Goal: Task Accomplishment & Management: Manage account settings

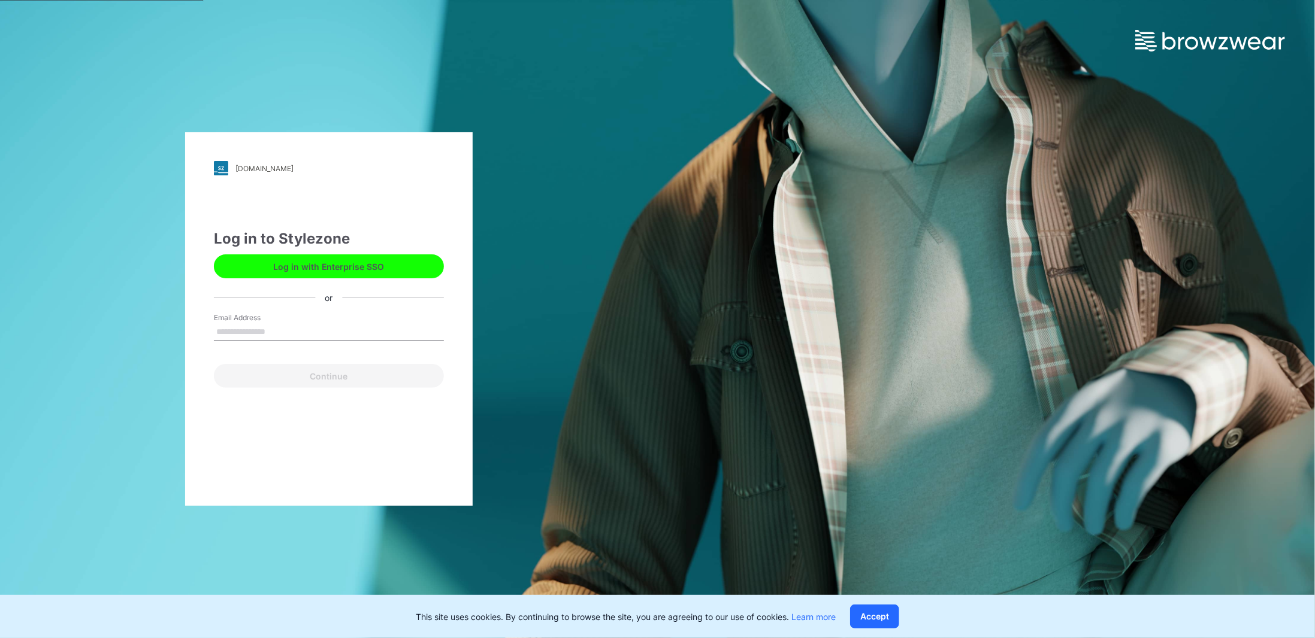
click at [296, 331] on input "Email Address" at bounding box center [329, 332] width 230 height 18
type input "**********"
click at [319, 376] on button "Continue" at bounding box center [329, 376] width 230 height 24
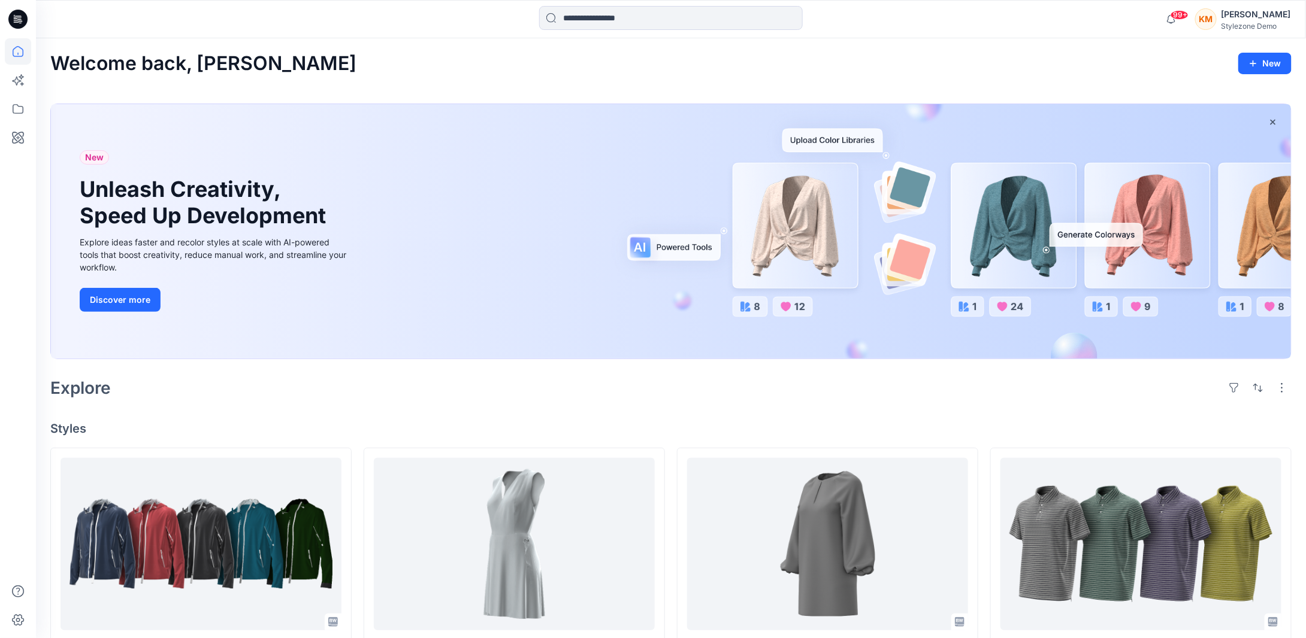
click at [1246, 19] on div "[PERSON_NAME]" at bounding box center [1255, 14] width 69 height 14
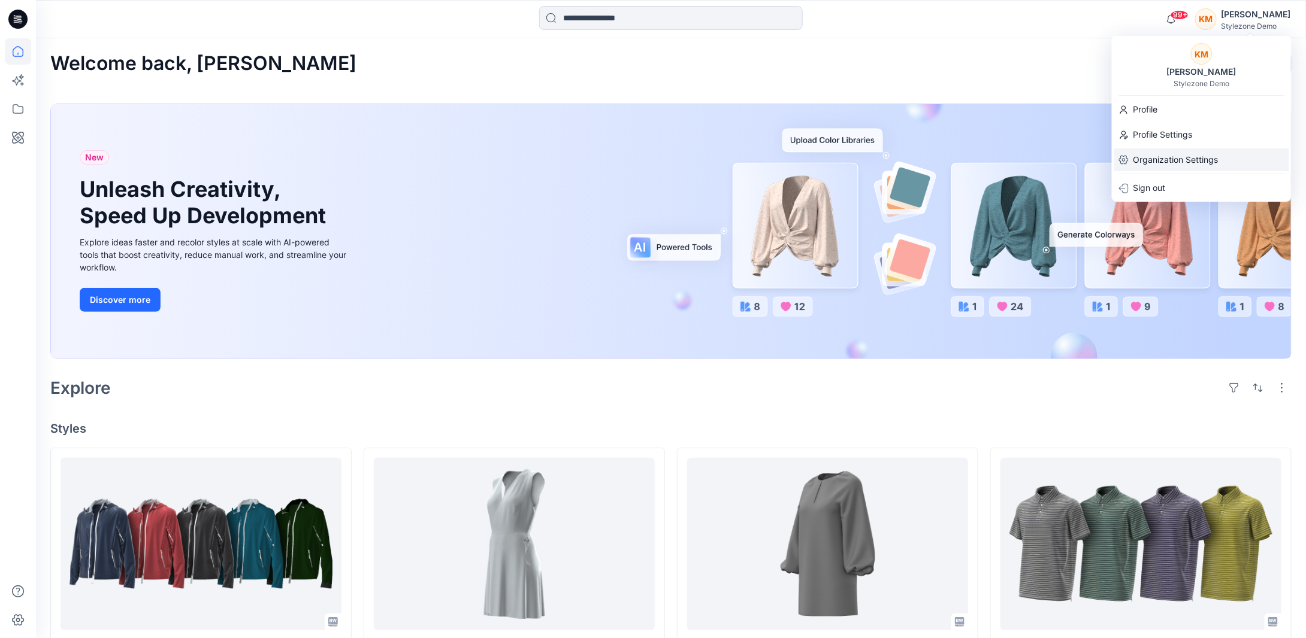
click at [1195, 158] on p "Organization Settings" at bounding box center [1175, 160] width 85 height 23
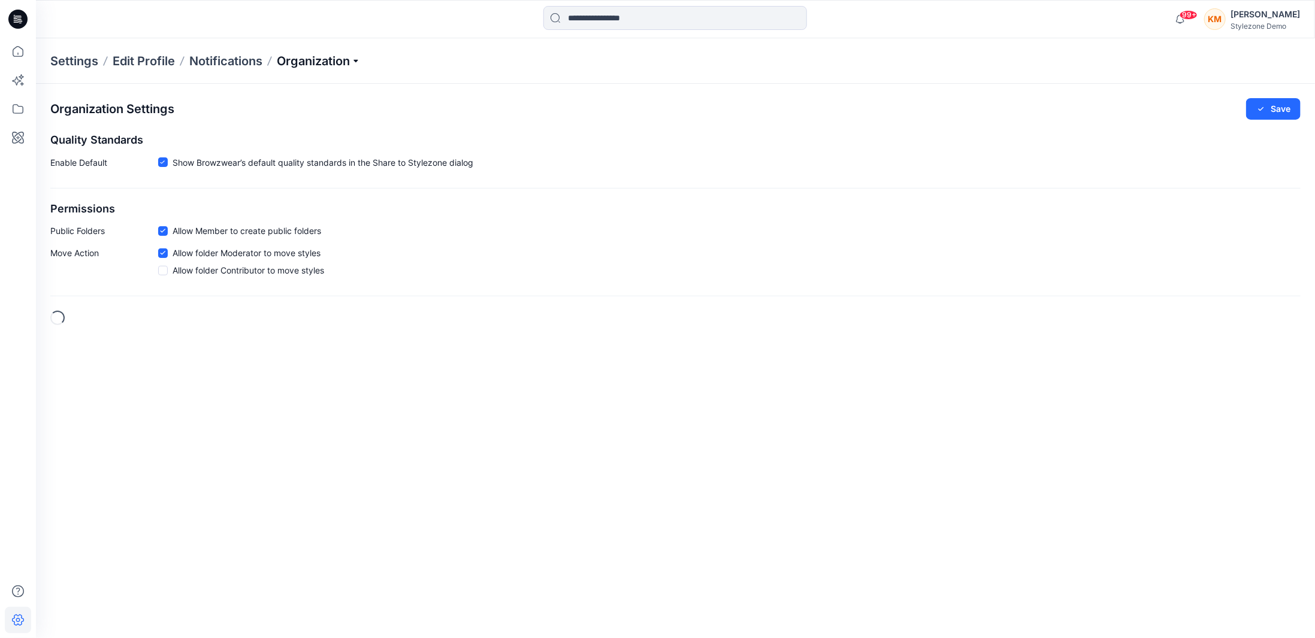
click at [332, 60] on p "Organization" at bounding box center [319, 61] width 84 height 17
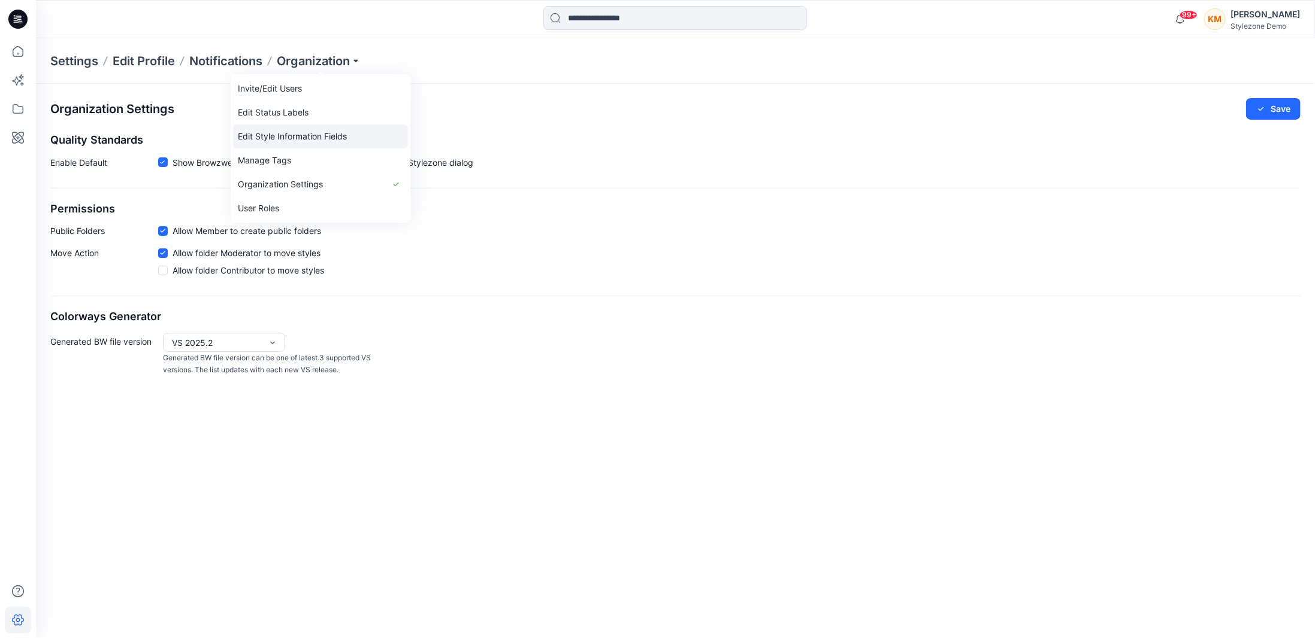
click at [344, 132] on link "Edit Style Information Fields" at bounding box center [320, 137] width 175 height 24
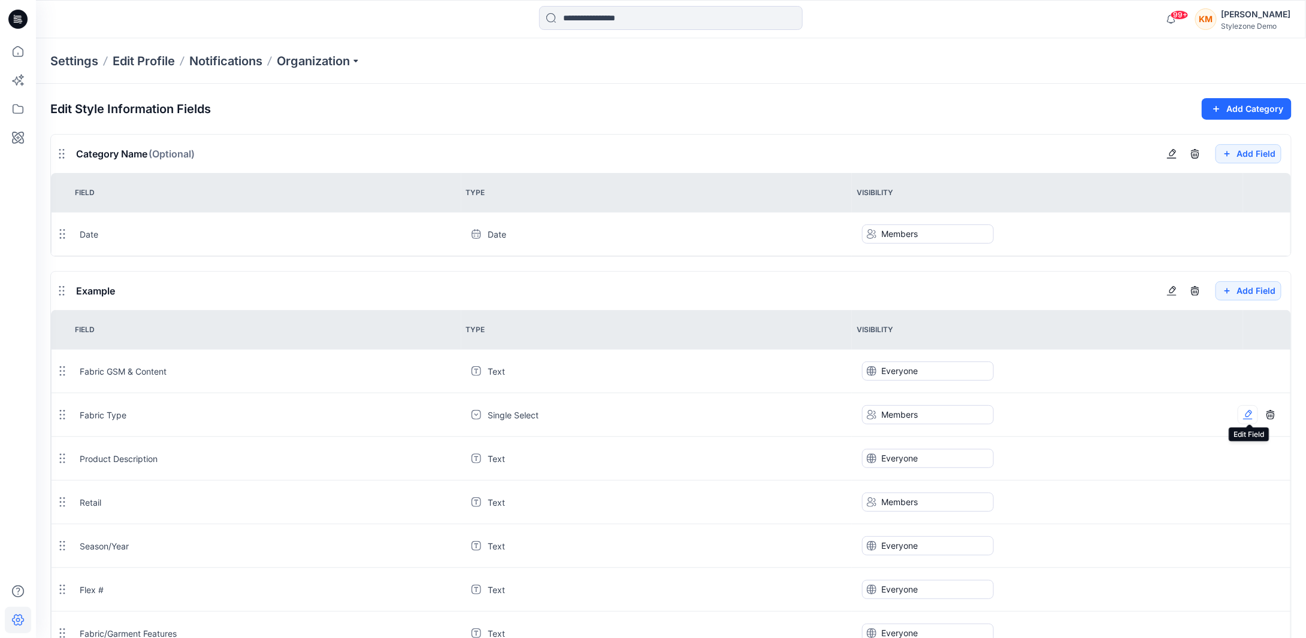
click at [1248, 415] on icon "button" at bounding box center [1248, 415] width 10 height 10
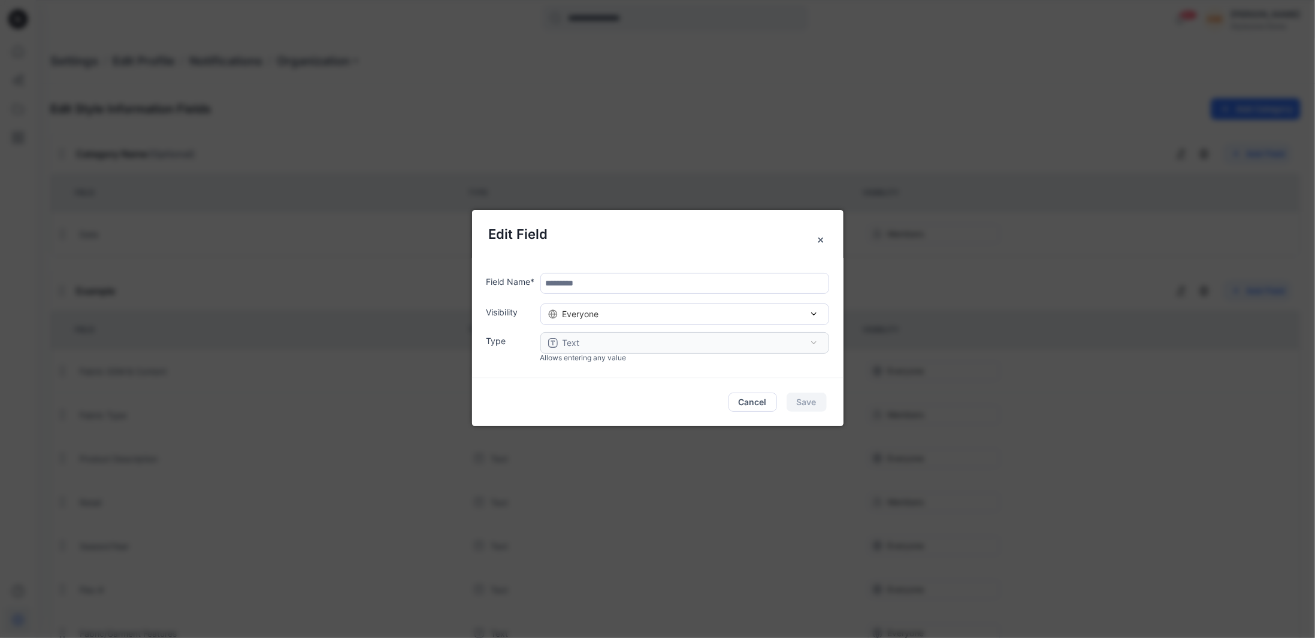
type input "**********"
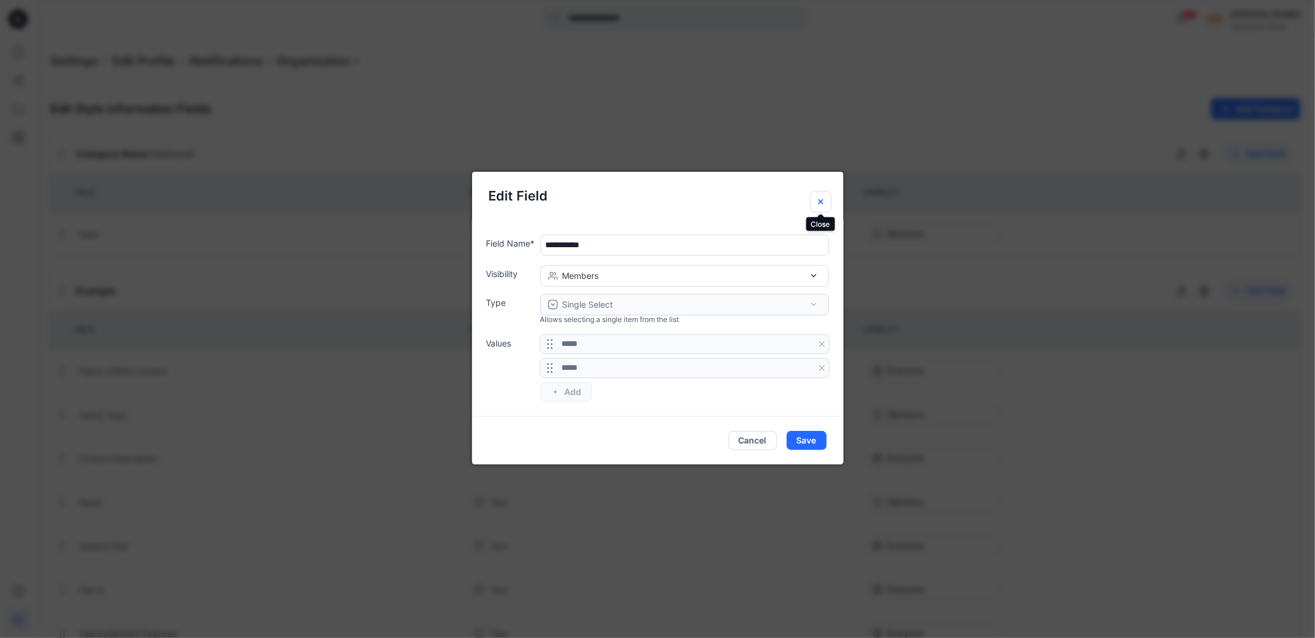
click at [819, 204] on icon "Close" at bounding box center [821, 202] width 10 height 10
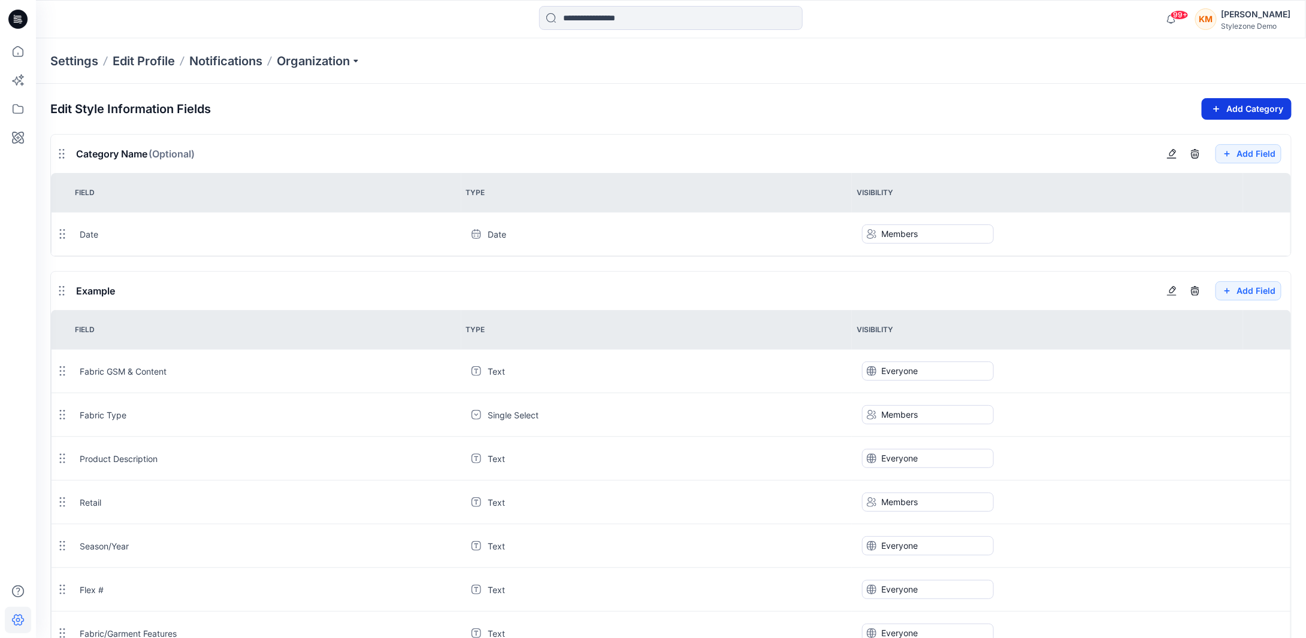
click at [1255, 110] on button "Add Category" at bounding box center [1246, 109] width 90 height 22
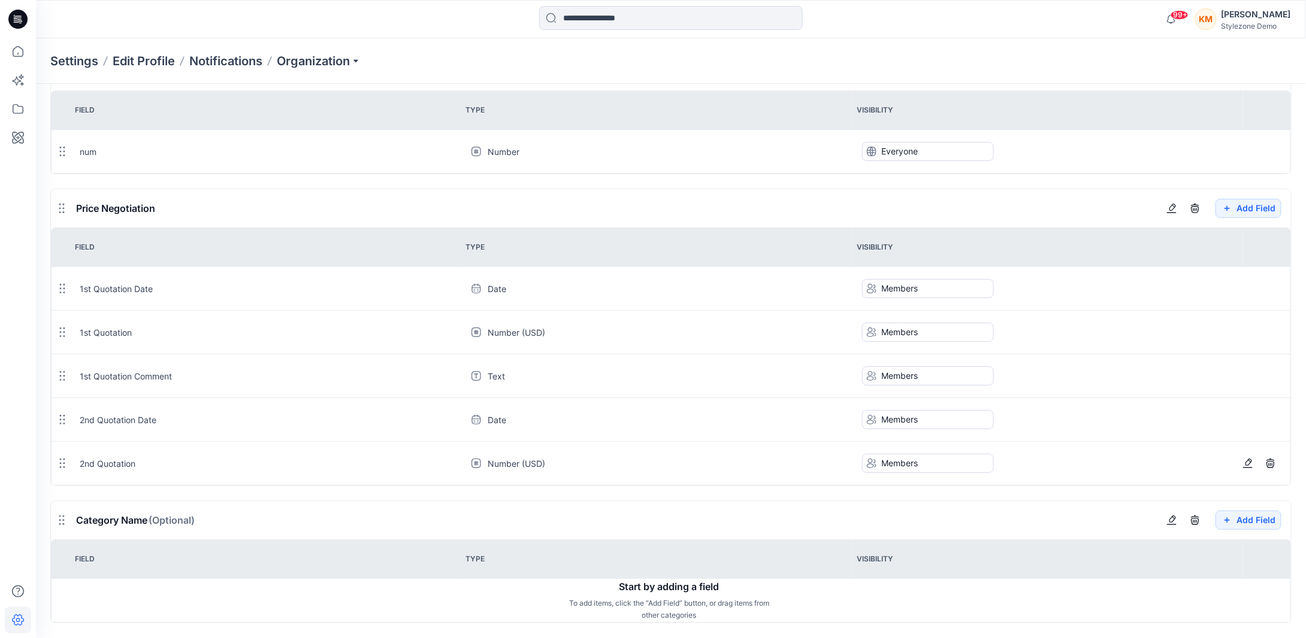
scroll to position [1954, 0]
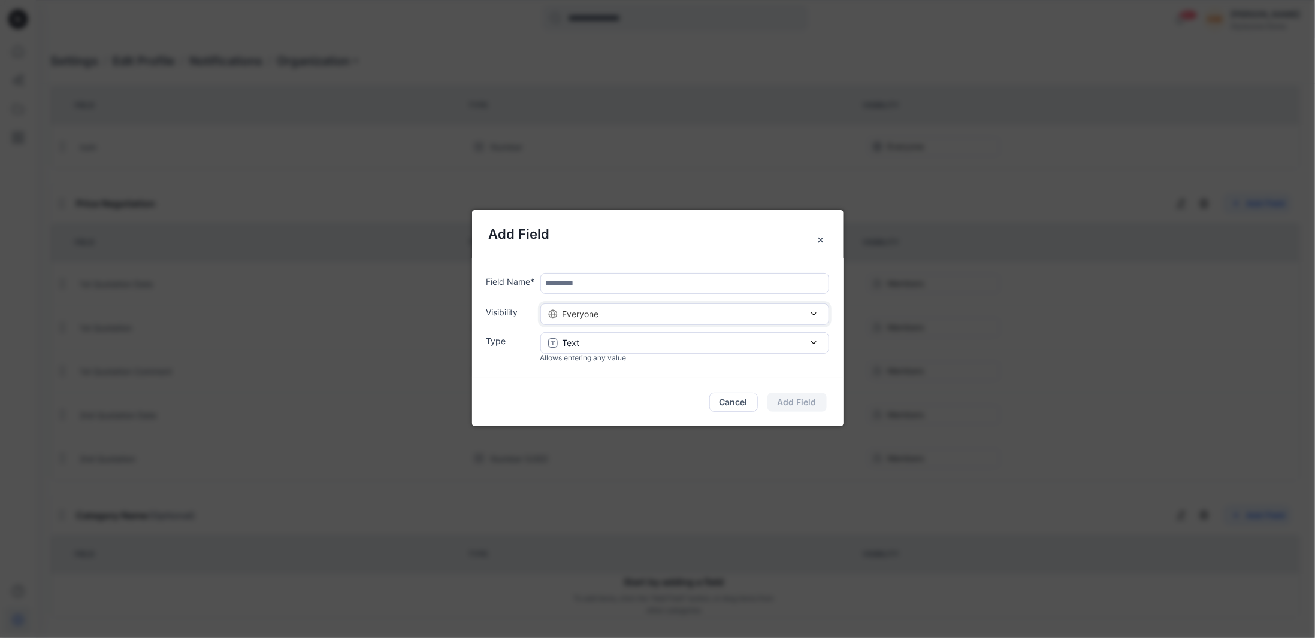
click at [676, 315] on div "Everyone" at bounding box center [684, 314] width 273 height 13
click at [638, 356] on div "Members" at bounding box center [682, 358] width 274 height 13
click at [664, 347] on div "Text" at bounding box center [684, 343] width 273 height 13
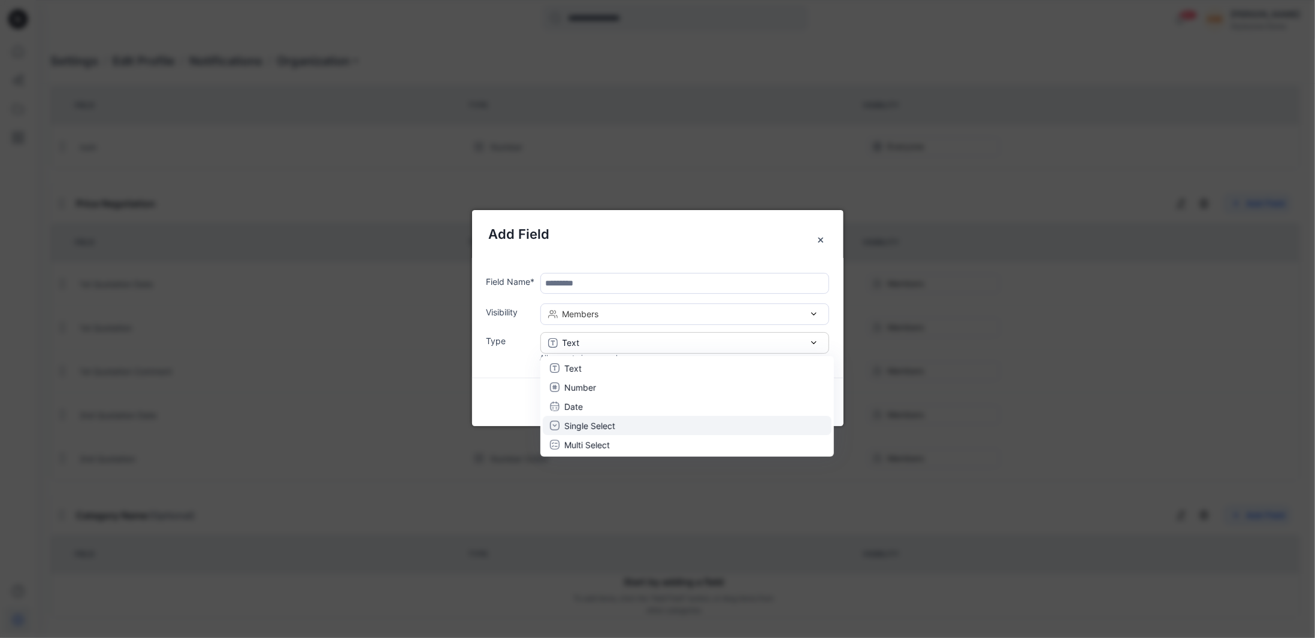
click at [641, 426] on div "Single Select" at bounding box center [687, 425] width 274 height 13
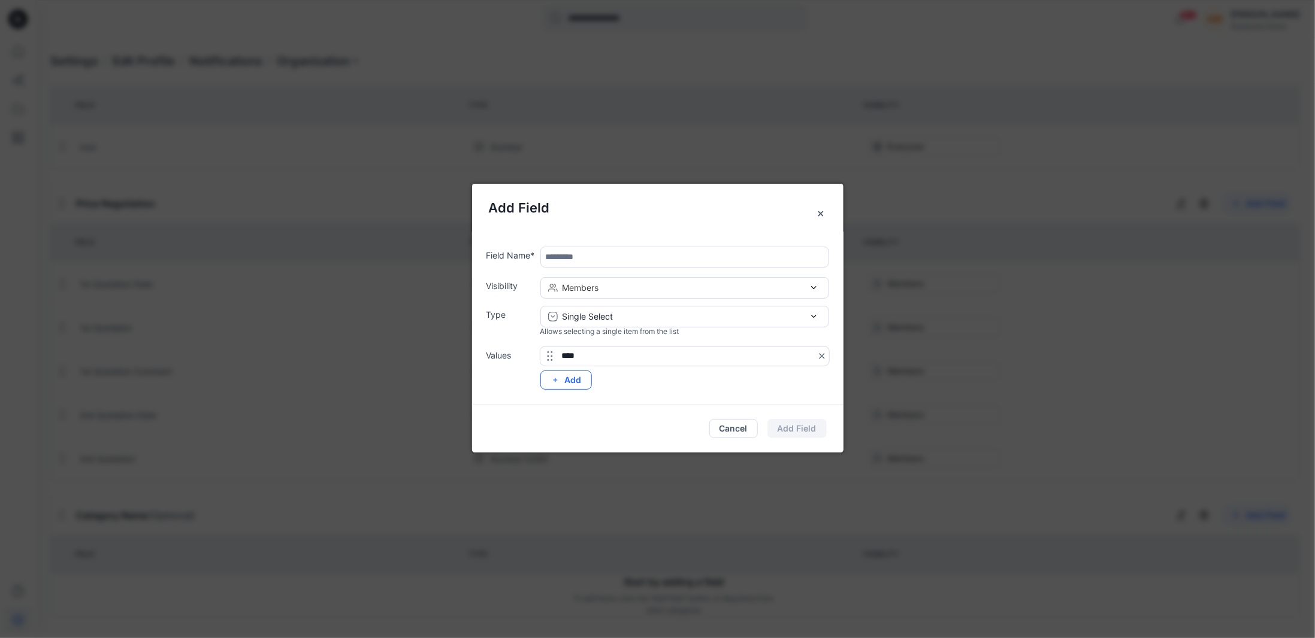
type input "****"
click at [575, 378] on button "Add" at bounding box center [566, 380] width 52 height 19
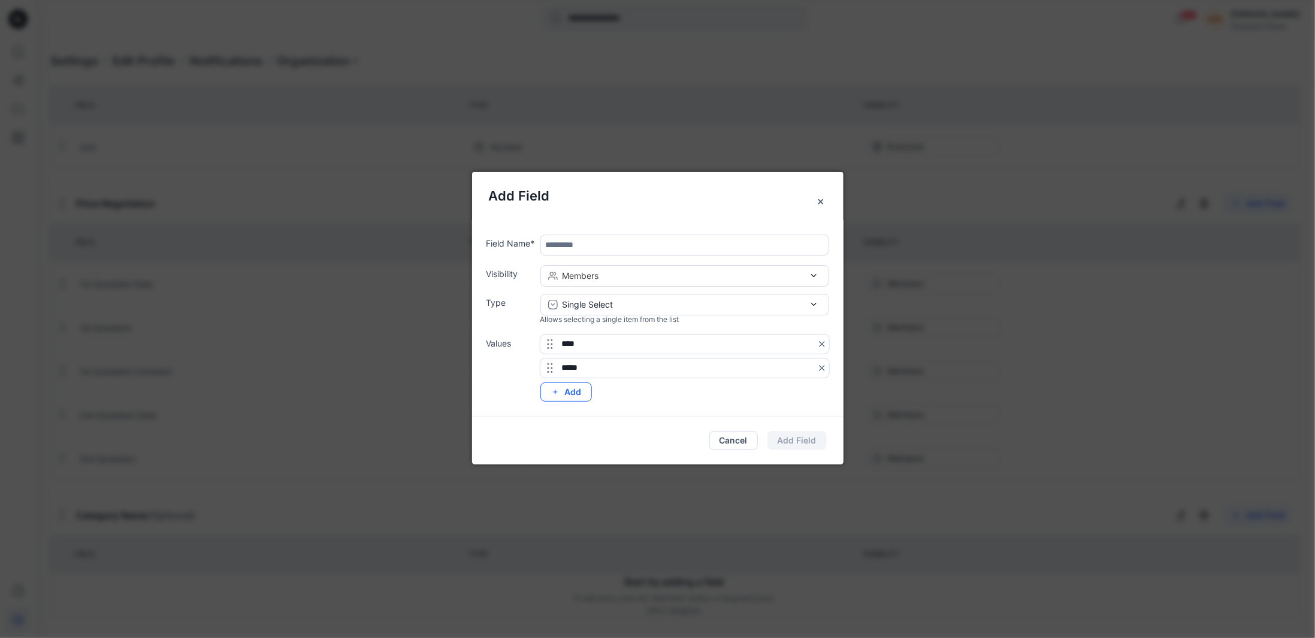
type input "*****"
click at [579, 386] on button "Add" at bounding box center [566, 392] width 52 height 19
click at [822, 367] on icon at bounding box center [822, 369] width 10 height 10
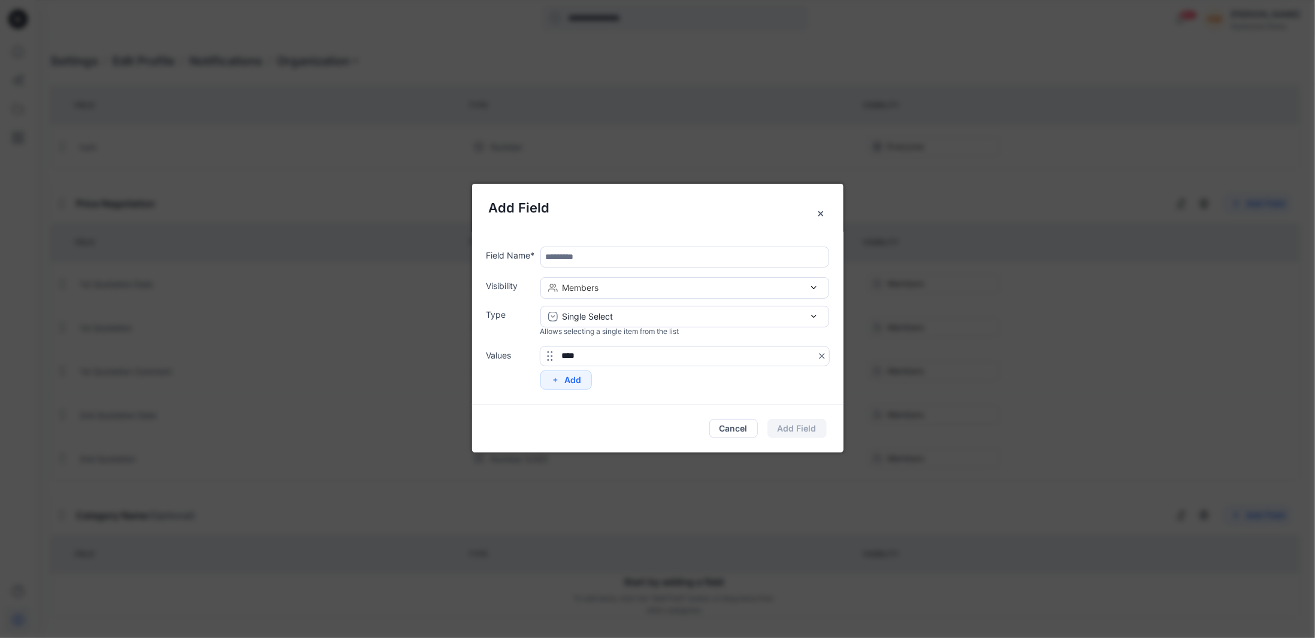
click at [822, 353] on icon at bounding box center [822, 357] width 10 height 10
click at [818, 214] on icon "Close" at bounding box center [821, 214] width 10 height 10
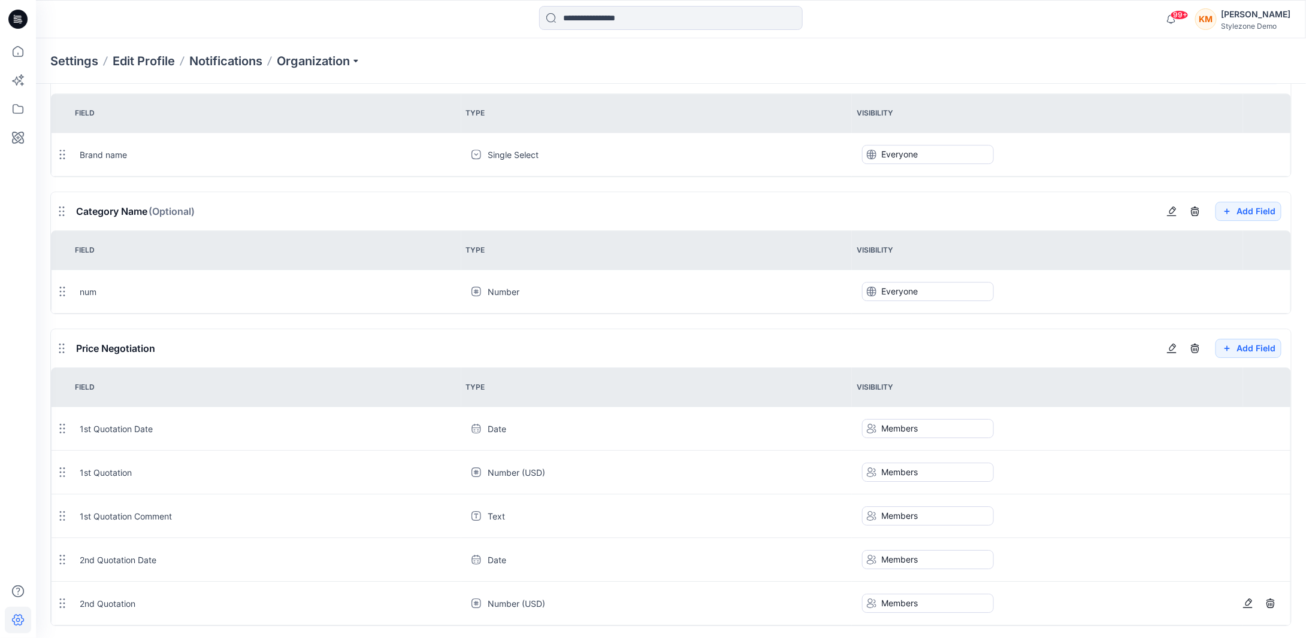
scroll to position [1774, 0]
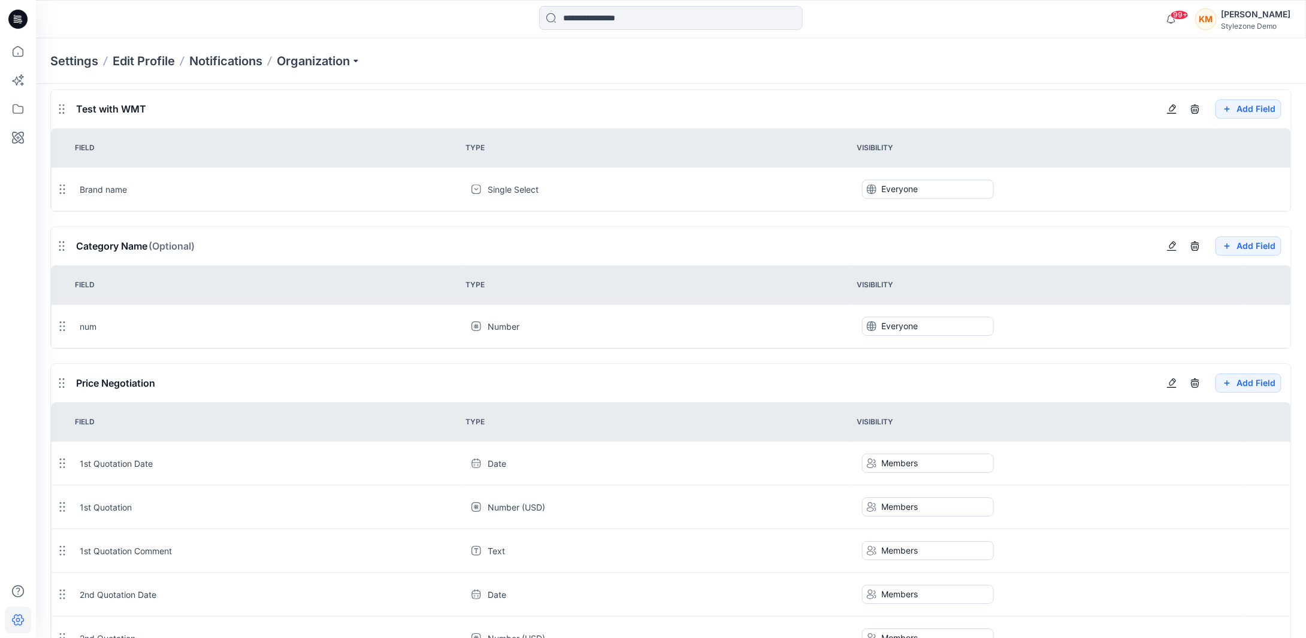
click at [1216, 27] on div "KM" at bounding box center [1206, 19] width 22 height 22
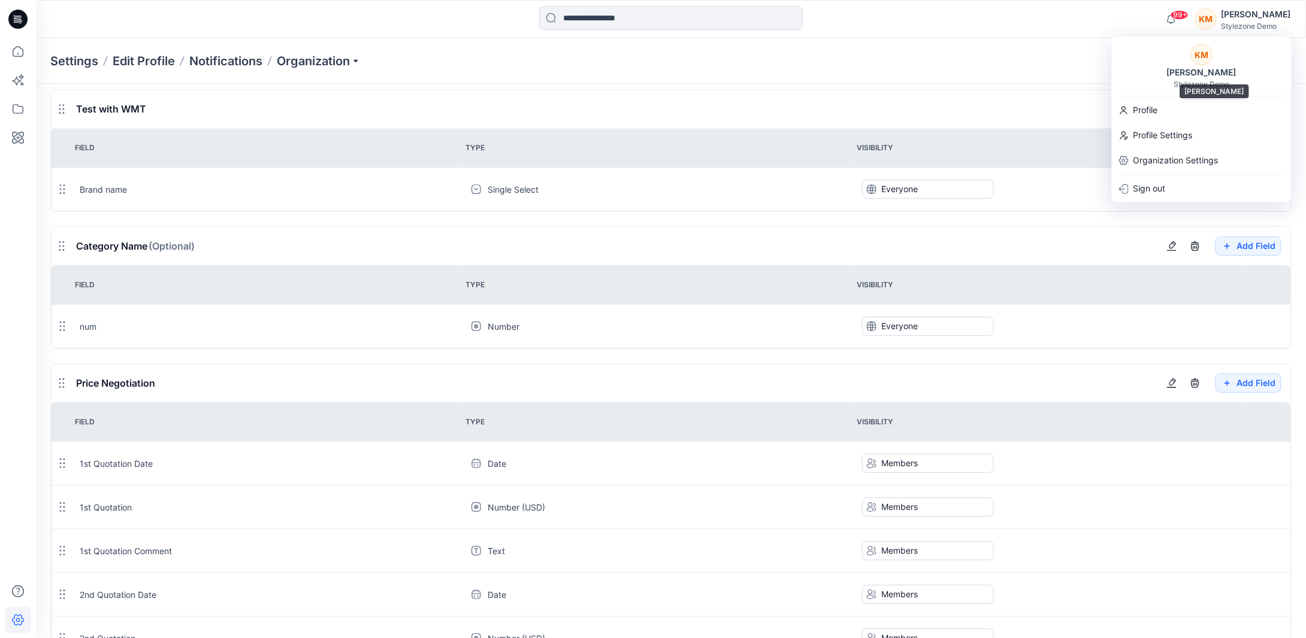
click at [1203, 72] on div "[PERSON_NAME]" at bounding box center [1201, 72] width 84 height 14
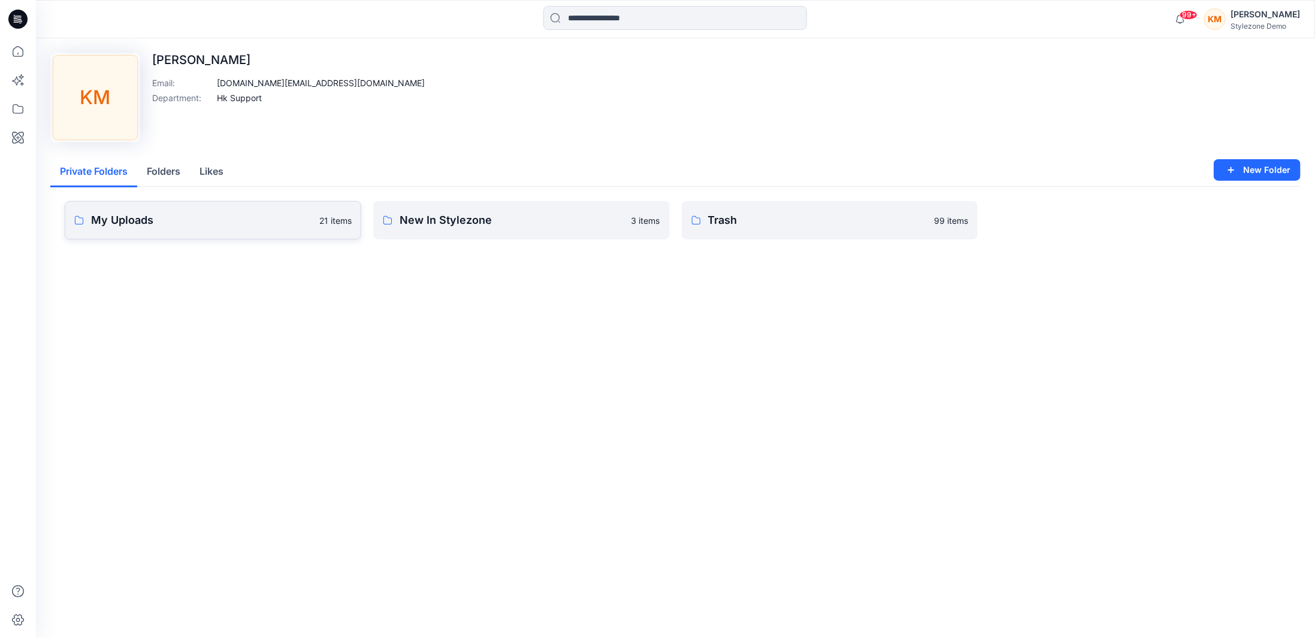
click at [156, 228] on link "My Uploads 21 items" at bounding box center [213, 220] width 296 height 38
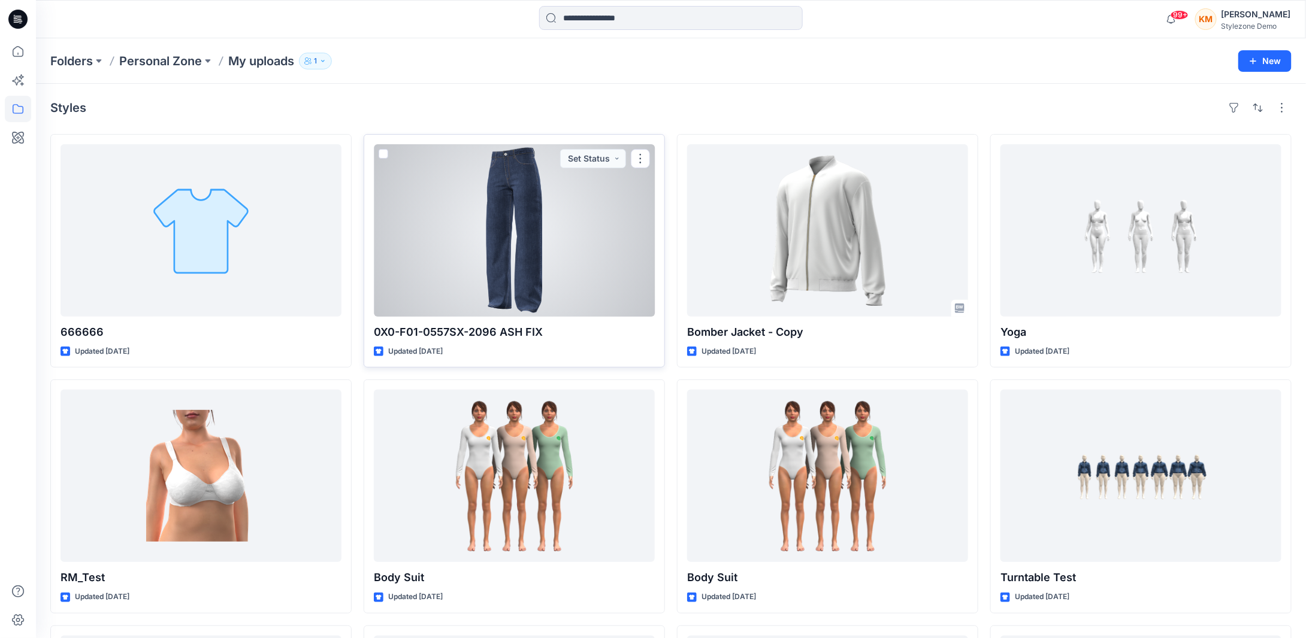
click at [578, 240] on div at bounding box center [514, 230] width 281 height 172
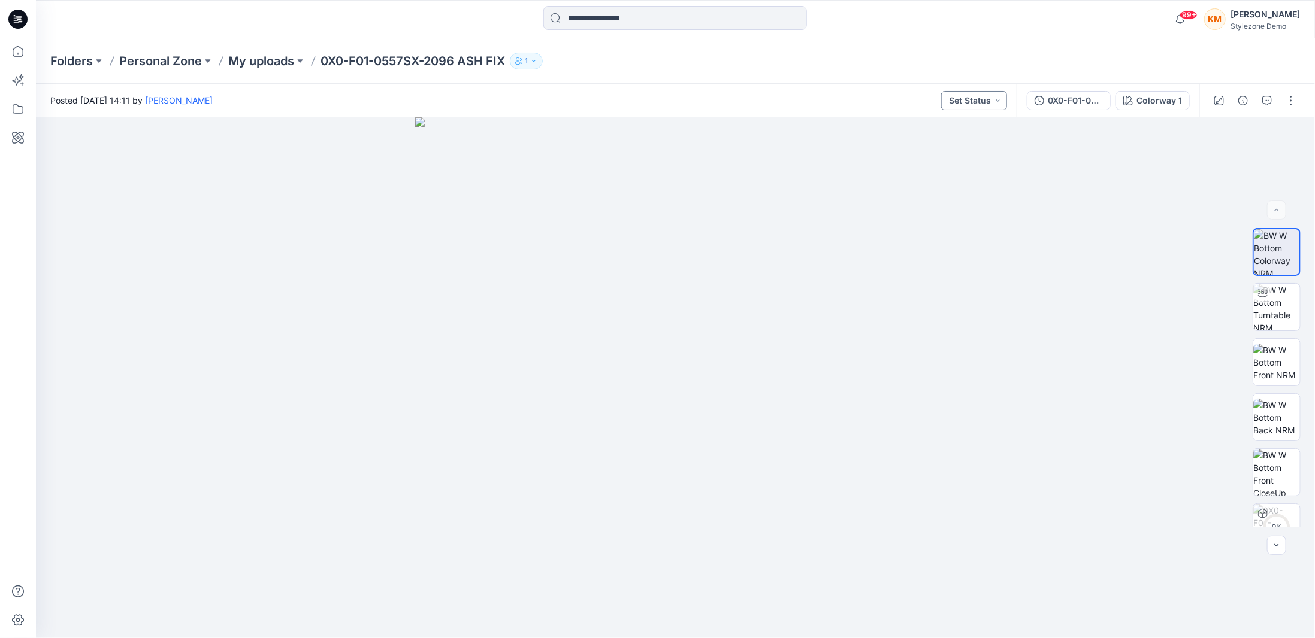
click at [994, 101] on button "Set Status" at bounding box center [974, 100] width 66 height 19
drag, startPoint x: 1064, startPoint y: 235, endPoint x: 1077, endPoint y: 228, distance: 15.3
click at [1065, 235] on div at bounding box center [675, 377] width 1279 height 521
click at [1241, 102] on icon "button" at bounding box center [1243, 101] width 10 height 10
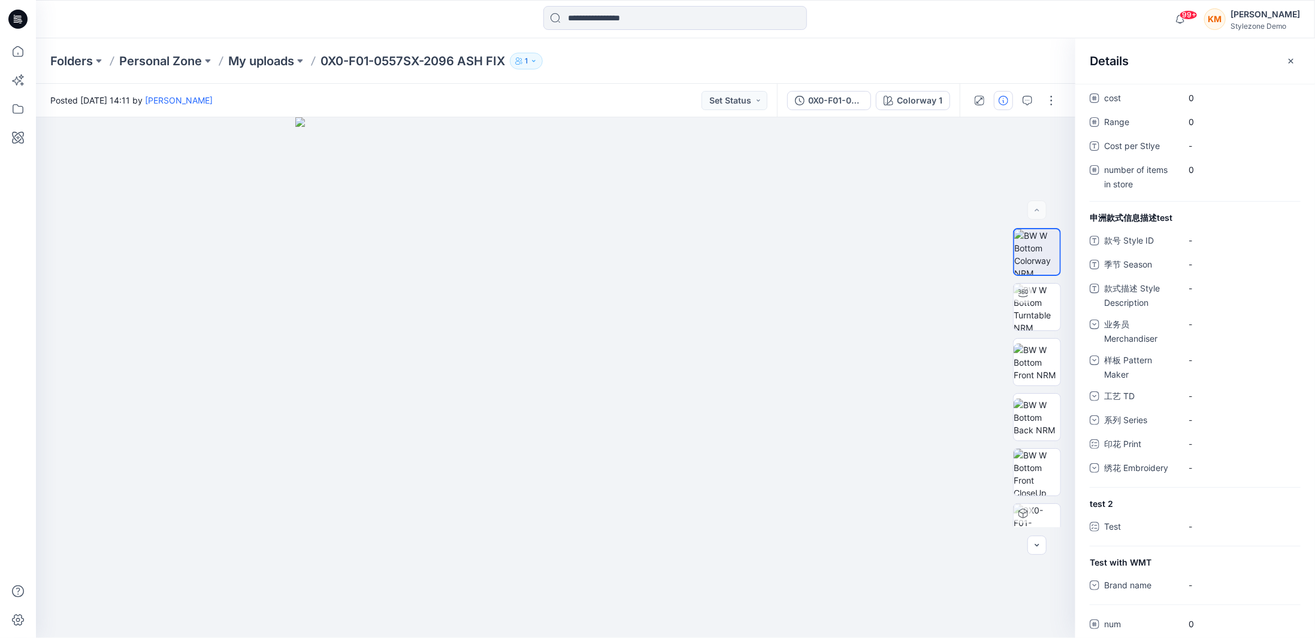
scroll to position [759, 0]
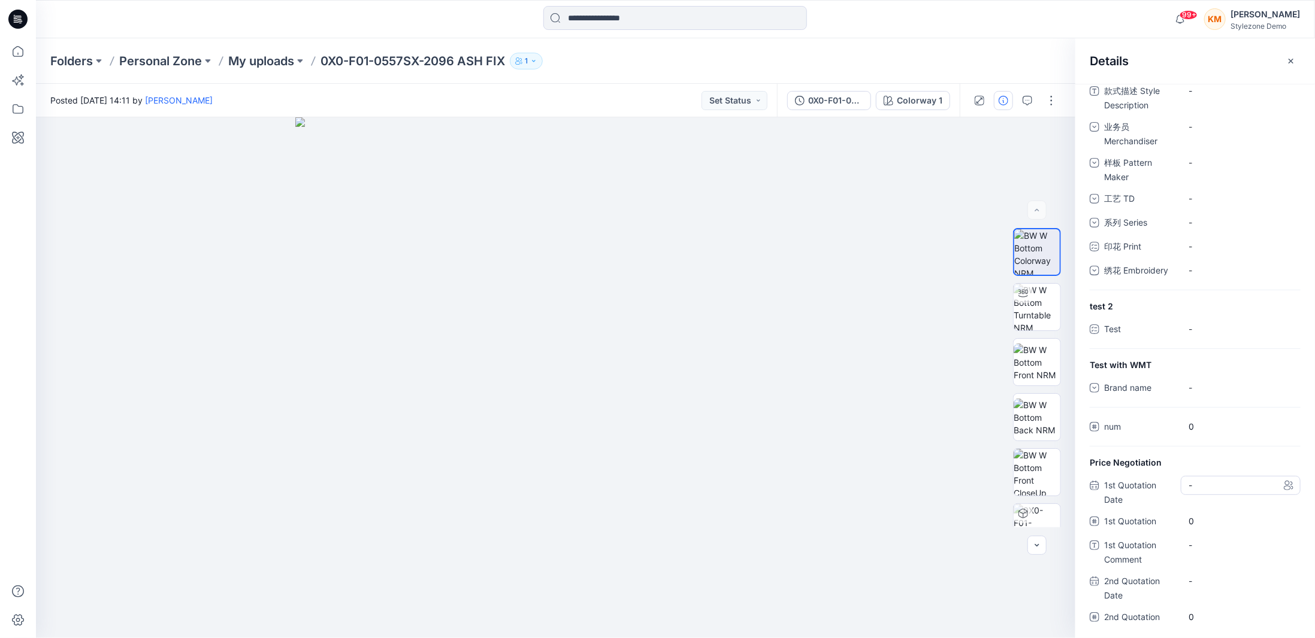
click at [1264, 491] on div "-" at bounding box center [1240, 485] width 120 height 19
click at [1226, 517] on "0" at bounding box center [1240, 521] width 104 height 13
click at [1224, 559] on div "-" at bounding box center [1240, 551] width 120 height 31
click at [1222, 544] on Comment "-" at bounding box center [1240, 545] width 104 height 13
click at [1203, 517] on "0" at bounding box center [1240, 521] width 104 height 13
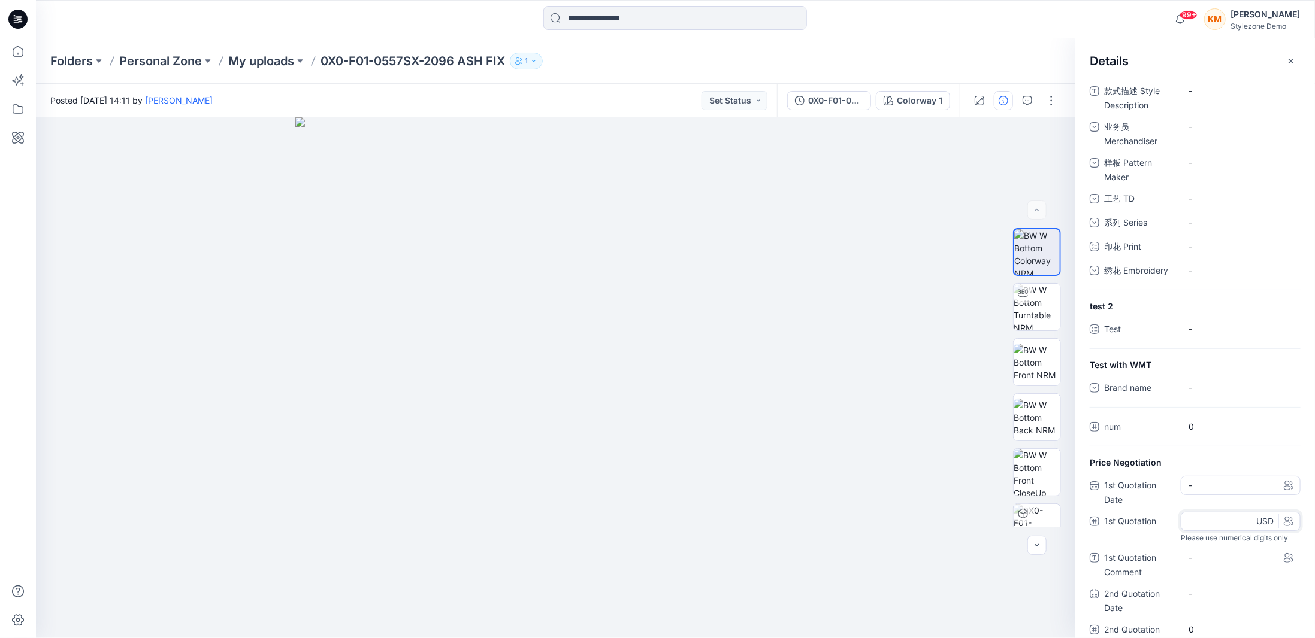
click at [1206, 489] on div "-" at bounding box center [1240, 485] width 120 height 19
click at [1201, 575] on Date "-" at bounding box center [1240, 581] width 104 height 13
click at [1207, 613] on Quotation "0" at bounding box center [1240, 617] width 104 height 13
click at [1223, 391] on div "-" at bounding box center [1240, 387] width 120 height 19
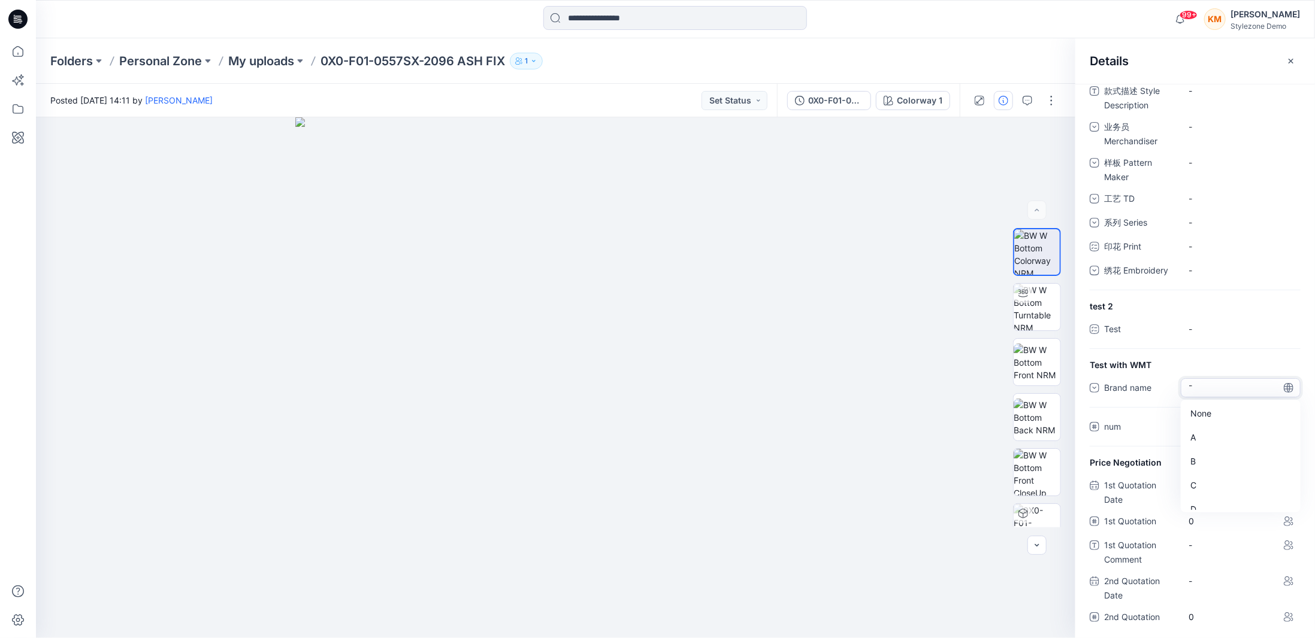
click at [1243, 21] on div "[PERSON_NAME] Man Stylezone Demo" at bounding box center [1252, 19] width 96 height 24
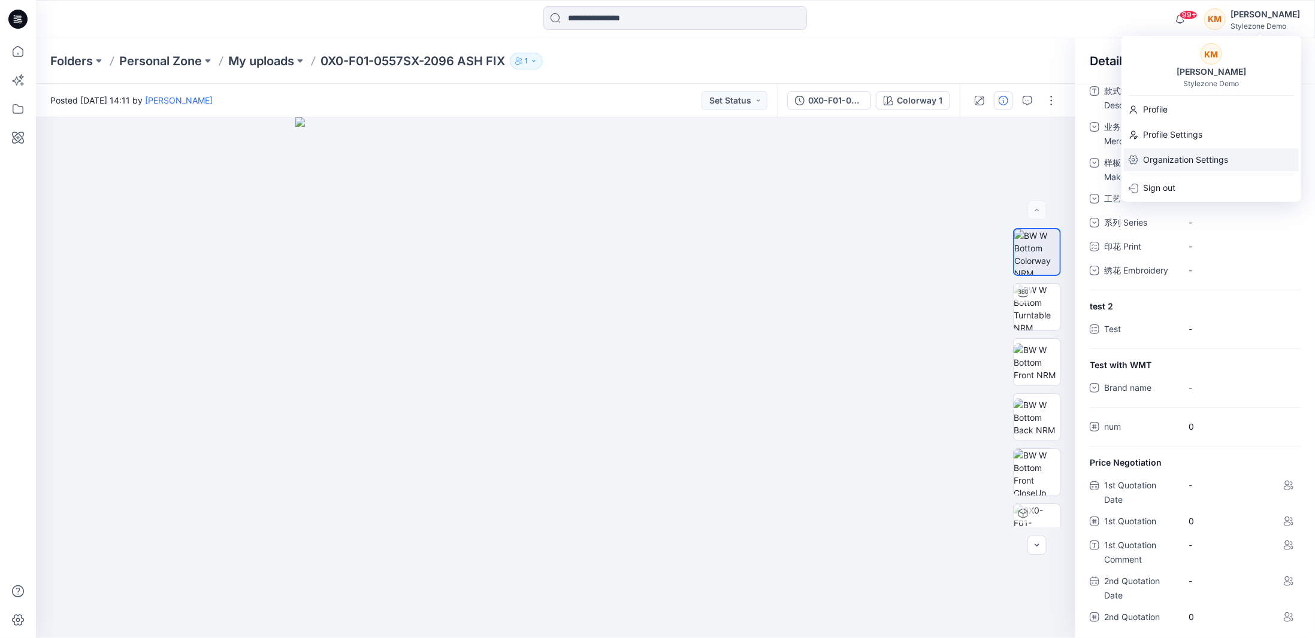
click at [1180, 160] on p "Organization Settings" at bounding box center [1185, 160] width 85 height 23
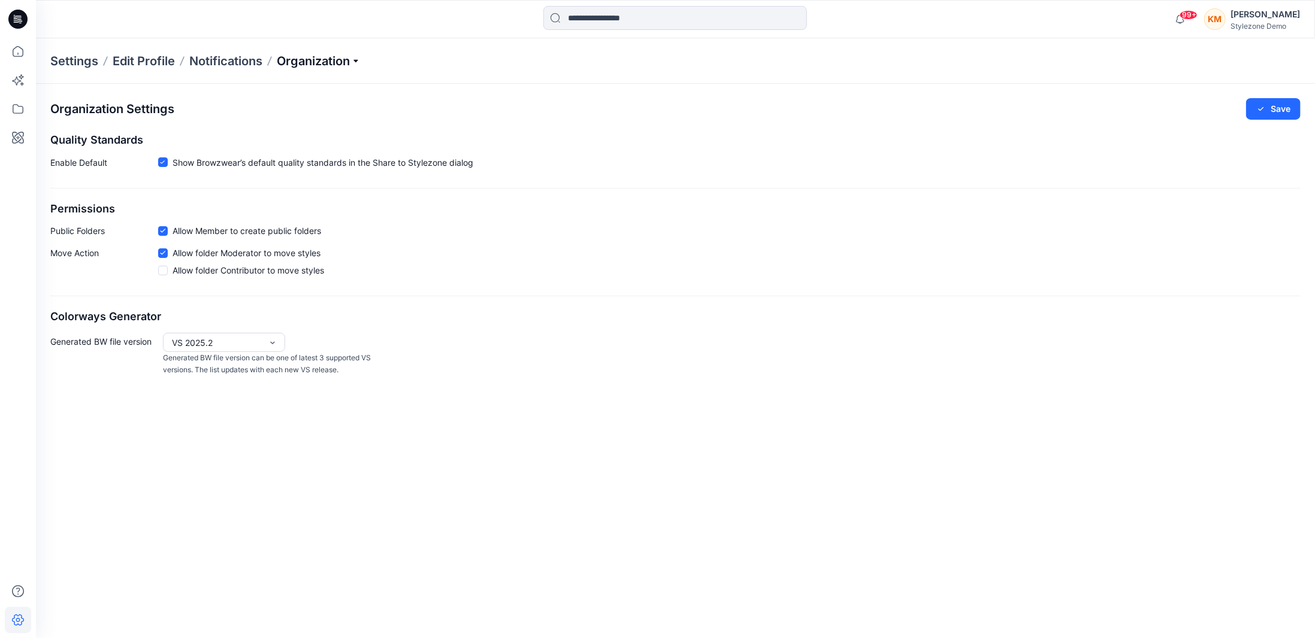
click at [343, 59] on p "Organization" at bounding box center [319, 61] width 84 height 17
click at [324, 135] on link "Edit Style Information Fields" at bounding box center [320, 137] width 175 height 24
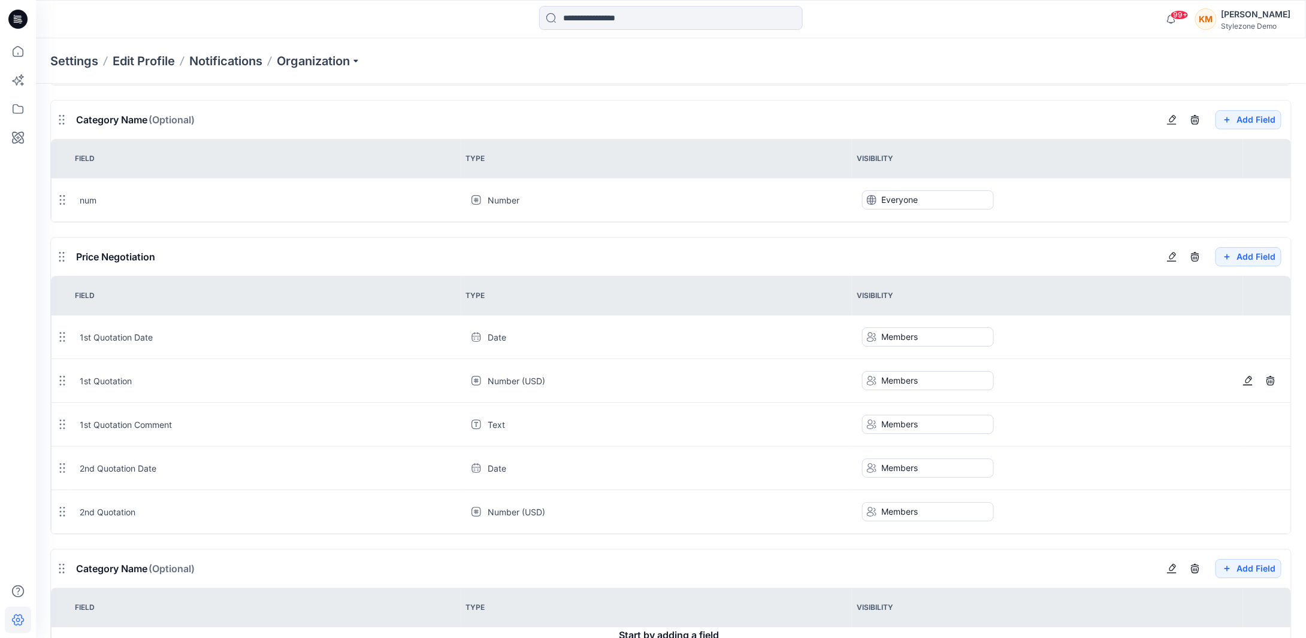
scroll to position [1714, 0]
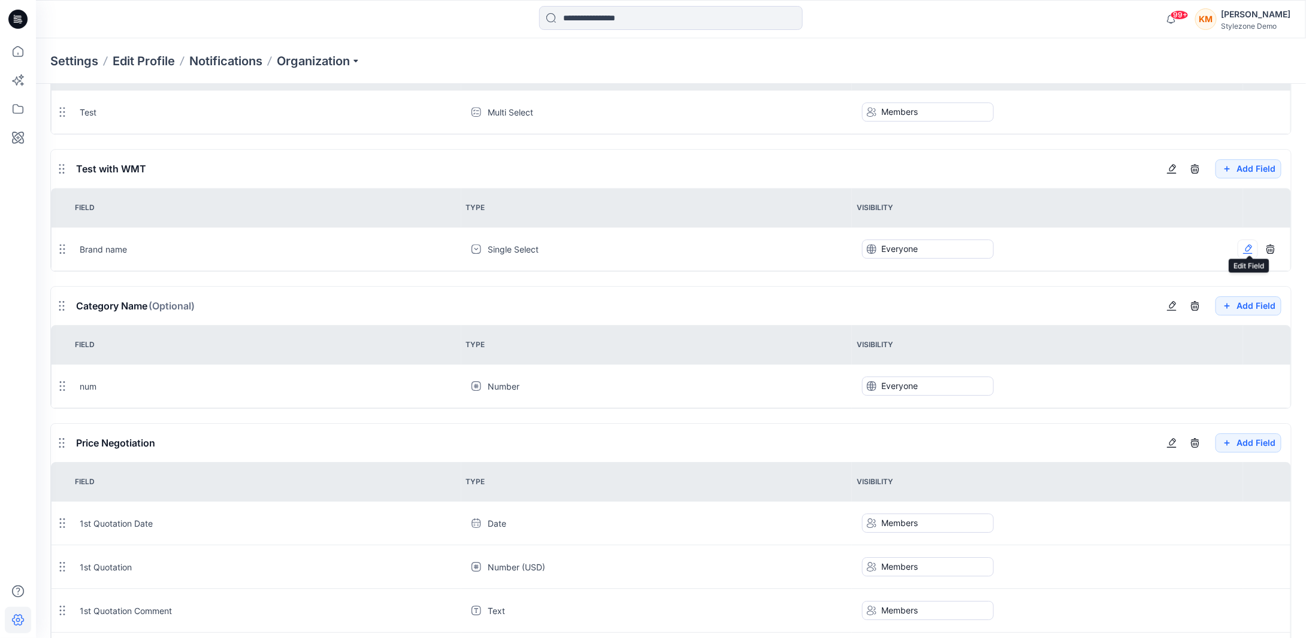
click at [1246, 244] on icon "button" at bounding box center [1248, 249] width 10 height 10
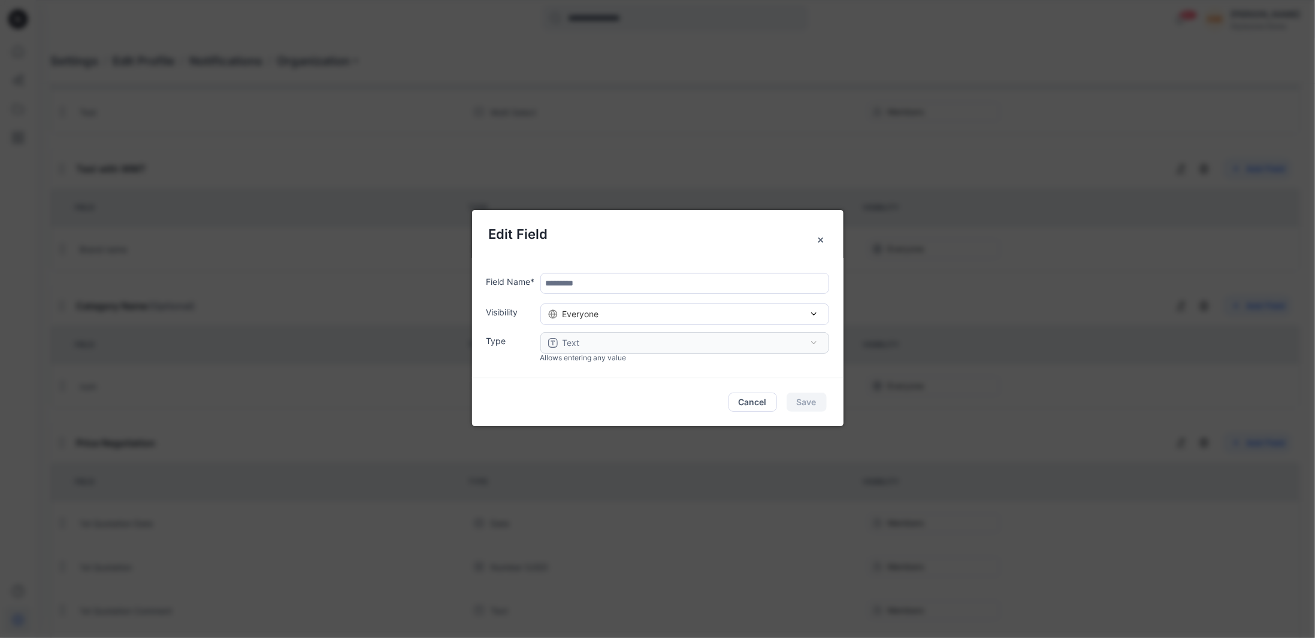
type input "**********"
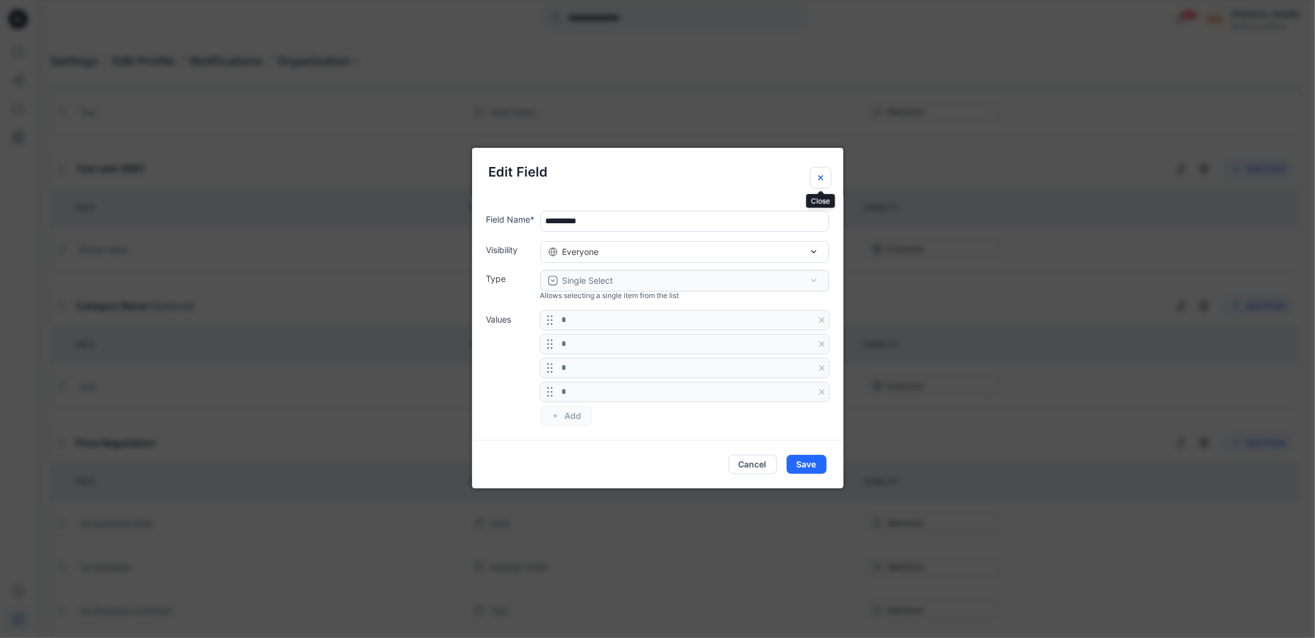
click at [822, 180] on icon "Close" at bounding box center [819, 177] width 5 height 5
